Goal: Task Accomplishment & Management: Manage account settings

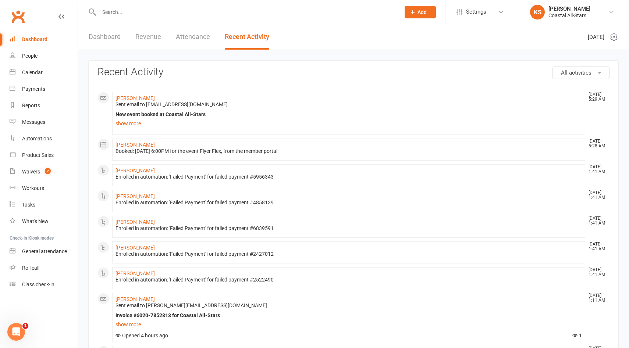
click at [40, 41] on div "Dashboard" at bounding box center [34, 39] width 25 height 6
click at [41, 67] on link "Calendar" at bounding box center [44, 72] width 68 height 17
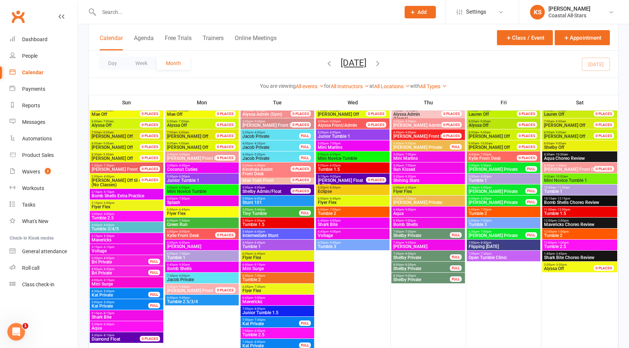
scroll to position [604, 0]
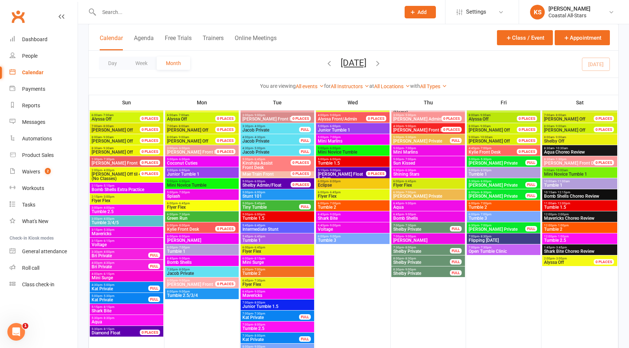
click at [279, 206] on span "Tiny Tumble" at bounding box center [270, 207] width 57 height 4
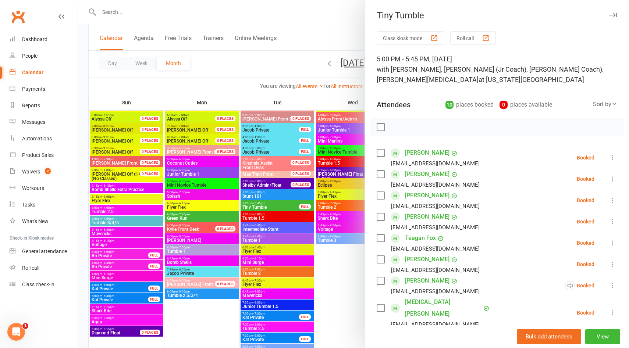
click at [370, 304] on div "Class kiosk mode Roll call 5:00 PM - 5:45 PM, Tuesday, September, 16, 2025 with…" at bounding box center [497, 290] width 264 height 518
click at [355, 293] on div at bounding box center [353, 174] width 551 height 348
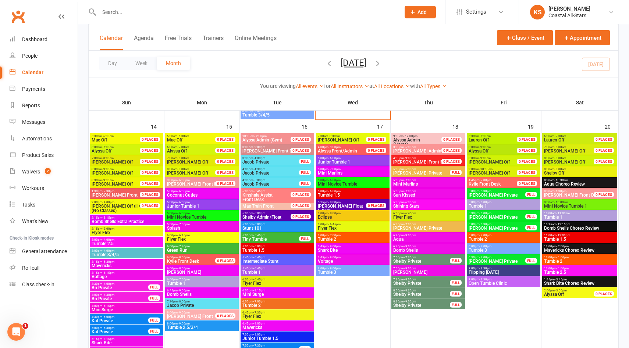
scroll to position [625, 0]
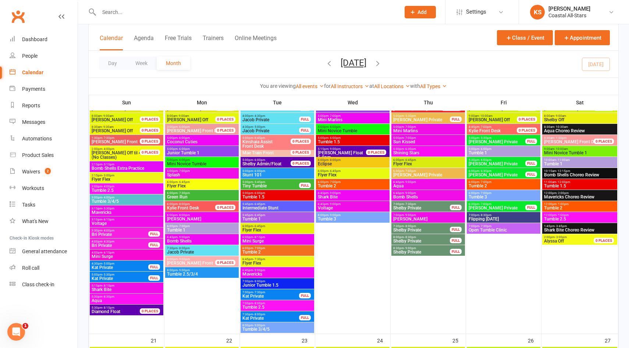
click at [272, 183] on span "5:00pm - 5:45pm" at bounding box center [270, 182] width 57 height 3
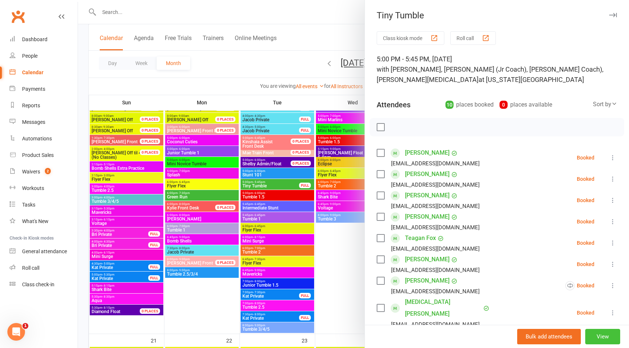
click at [601, 336] on button "View" at bounding box center [602, 336] width 35 height 15
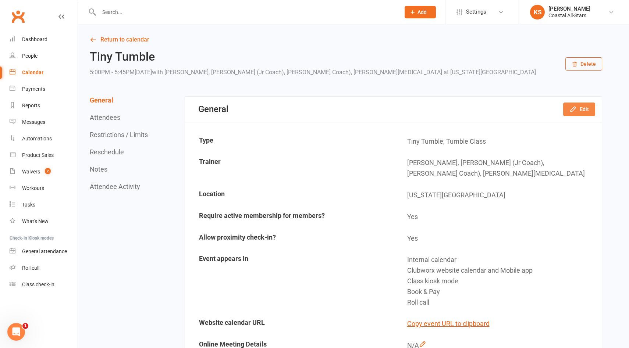
click at [575, 113] on button "Edit" at bounding box center [579, 109] width 32 height 13
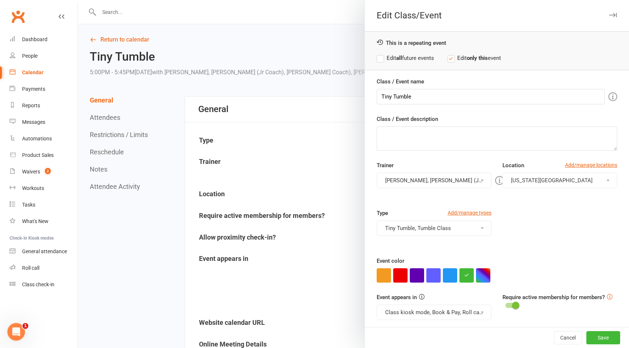
click at [381, 58] on label "Edit all future events" at bounding box center [405, 58] width 57 height 9
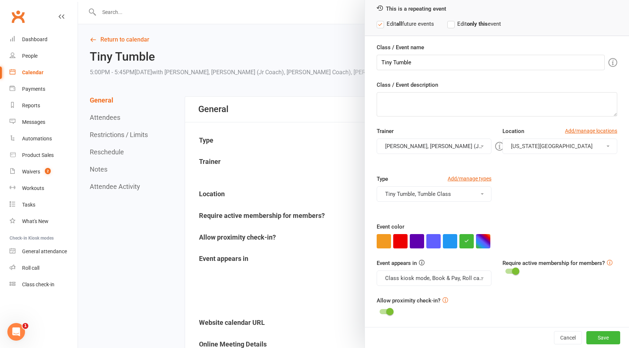
click at [161, 162] on div at bounding box center [353, 174] width 551 height 348
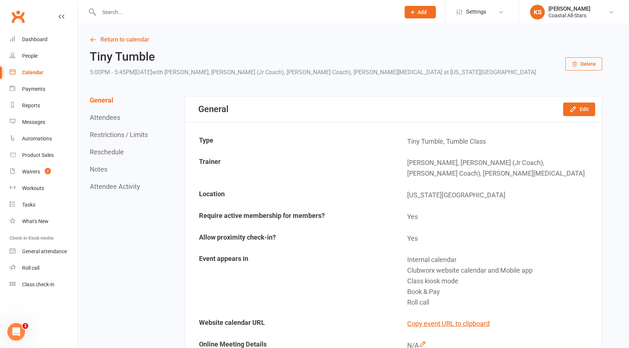
click at [116, 151] on button "Reschedule" at bounding box center [107, 152] width 34 height 8
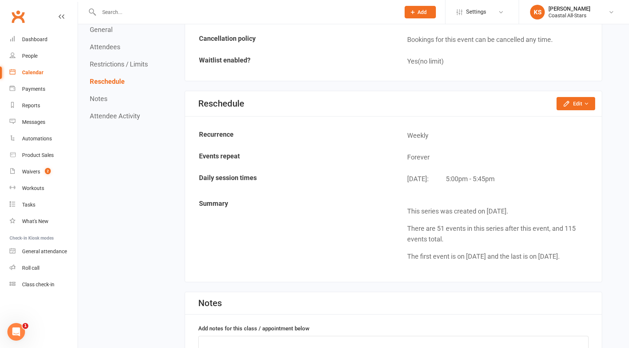
scroll to position [857, 0]
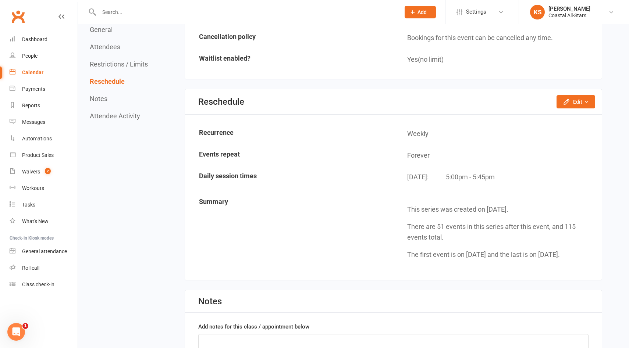
click at [141, 65] on button "Restrictions / Limits" at bounding box center [119, 64] width 58 height 8
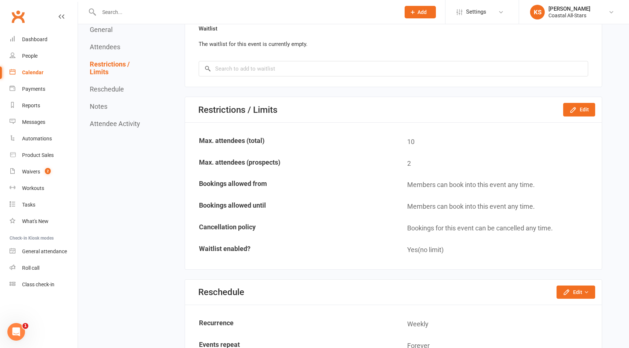
scroll to position [665, 0]
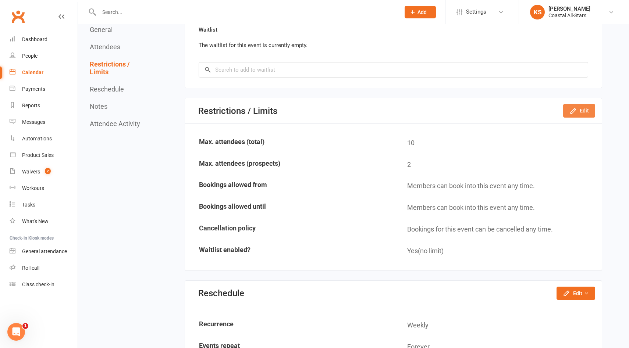
click at [576, 107] on icon "button" at bounding box center [573, 110] width 7 height 7
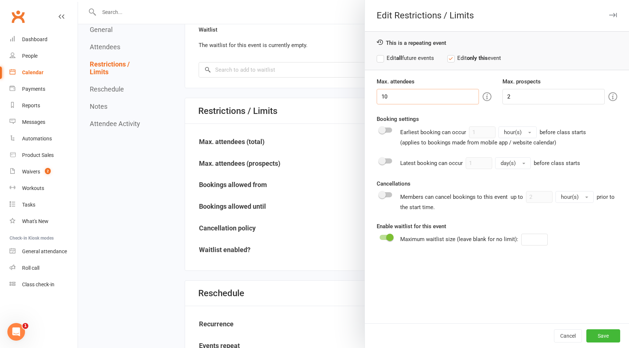
drag, startPoint x: 401, startPoint y: 97, endPoint x: 377, endPoint y: 97, distance: 23.9
click at [377, 97] on input "10" at bounding box center [428, 96] width 102 height 15
type input "12"
click at [598, 336] on button "Save" at bounding box center [604, 336] width 34 height 13
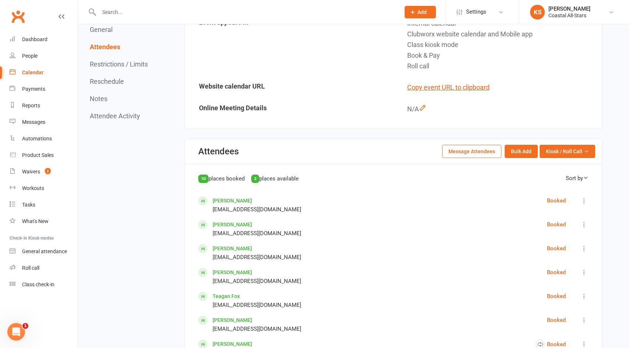
scroll to position [0, 0]
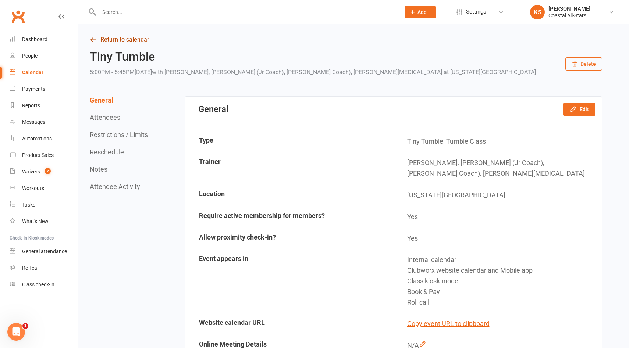
click at [129, 42] on link "Return to calendar" at bounding box center [346, 40] width 513 height 10
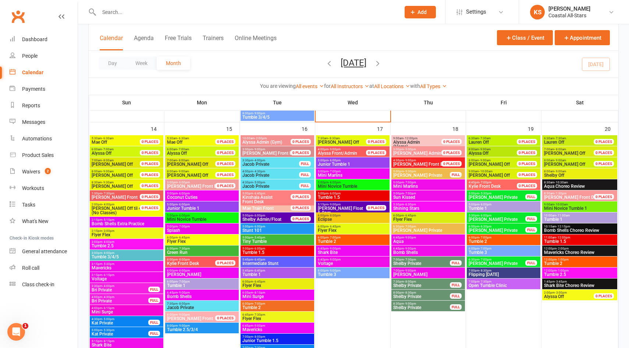
scroll to position [574, 0]
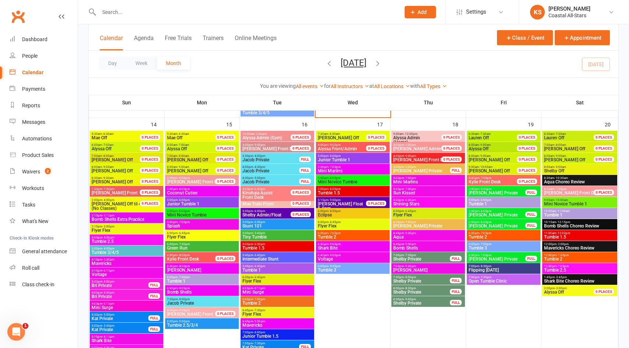
click at [277, 247] on span "Tumble 1.5" at bounding box center [277, 248] width 71 height 4
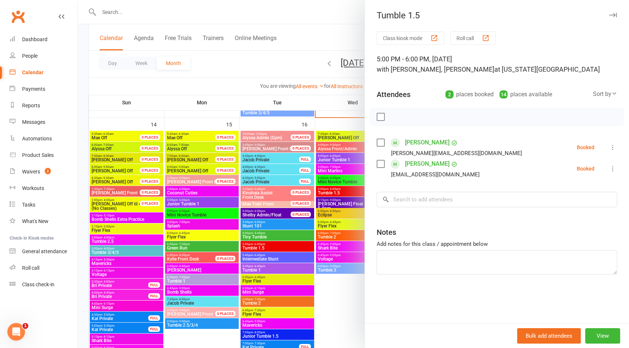
click at [273, 263] on div at bounding box center [353, 174] width 551 height 348
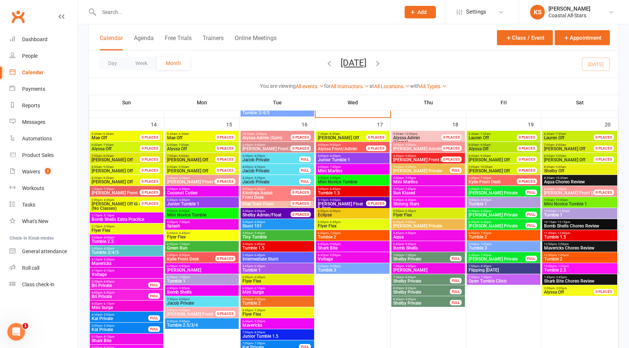
click at [270, 271] on span "Tumble 1" at bounding box center [277, 270] width 71 height 4
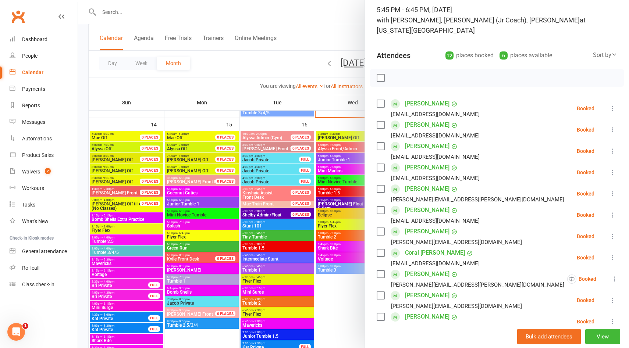
scroll to position [200, 0]
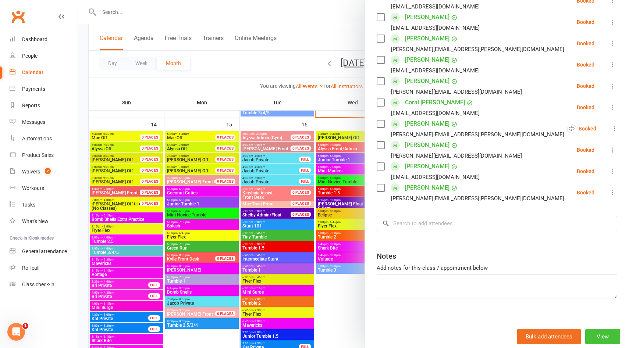
click at [595, 333] on button "View" at bounding box center [602, 336] width 35 height 15
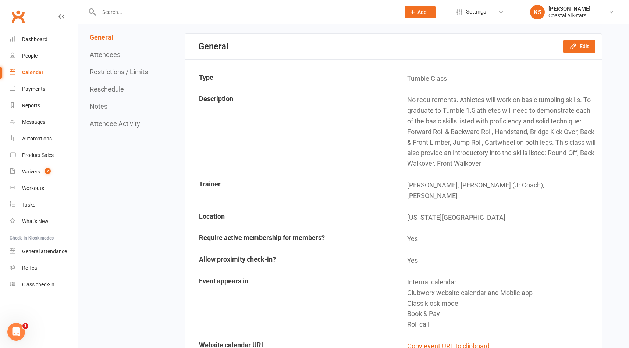
click at [120, 71] on button "Restrictions / Limits" at bounding box center [119, 72] width 58 height 8
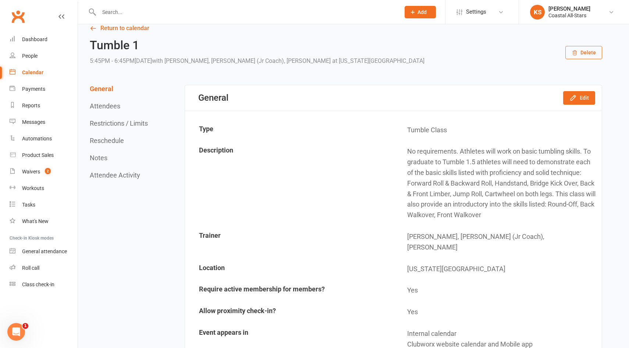
scroll to position [2, 0]
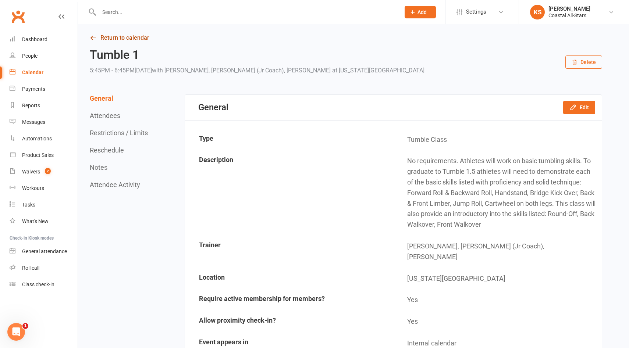
click at [115, 39] on link "Return to calendar" at bounding box center [346, 38] width 513 height 10
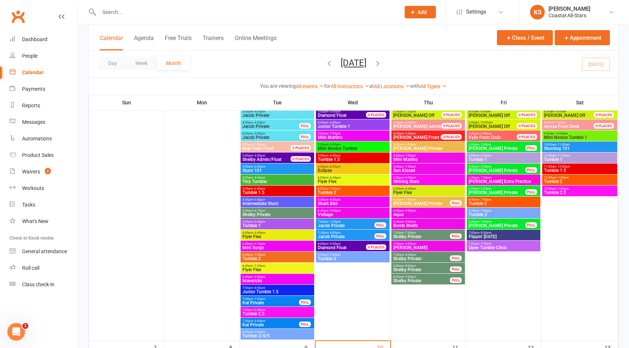
scroll to position [79, 0]
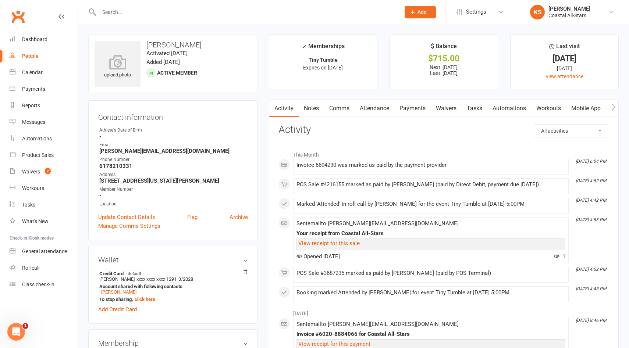
click at [414, 113] on link "Payments" at bounding box center [412, 108] width 36 height 17
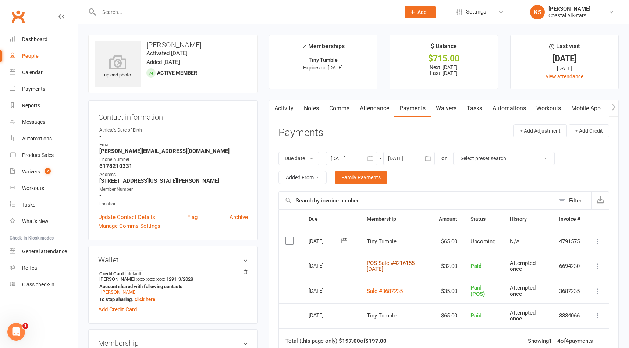
click at [384, 265] on link "POS Sale #4216155 - [DATE]" at bounding box center [392, 266] width 51 height 13
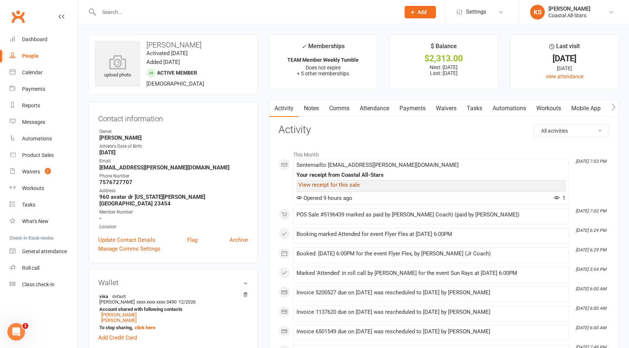
click at [354, 186] on link "View receipt for this sale" at bounding box center [328, 185] width 61 height 7
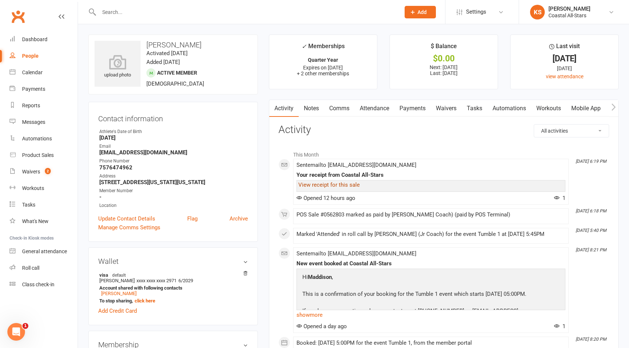
click at [329, 186] on link "View receipt for this sale" at bounding box center [328, 185] width 61 height 7
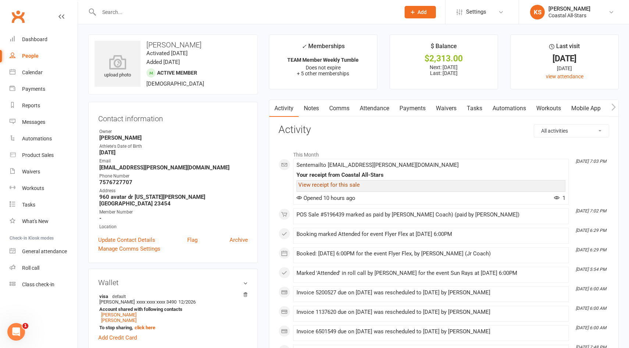
click at [339, 186] on link "View receipt for this sale" at bounding box center [328, 185] width 61 height 7
